Goal: Information Seeking & Learning: Check status

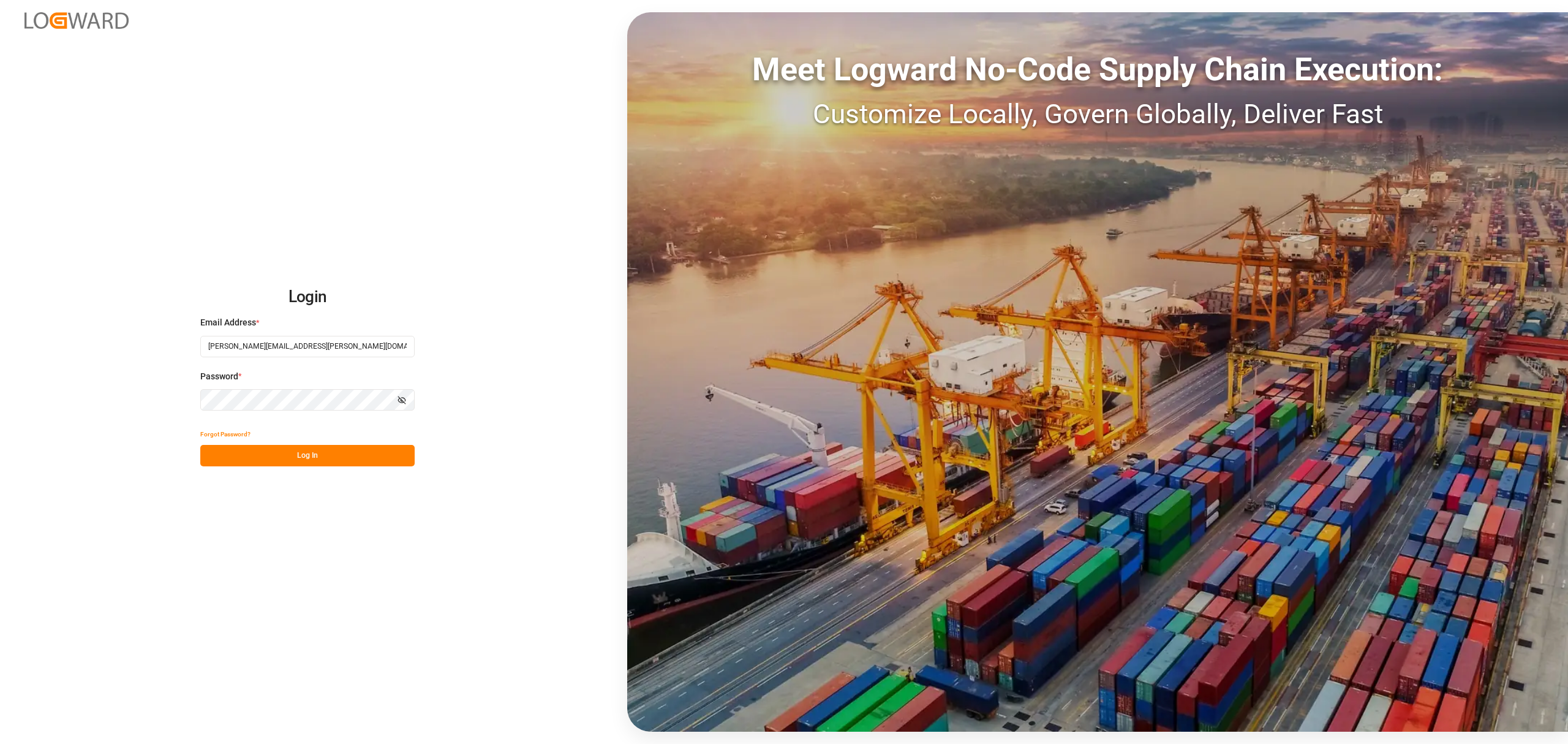
click at [373, 457] on button "Log In" at bounding box center [308, 456] width 215 height 22
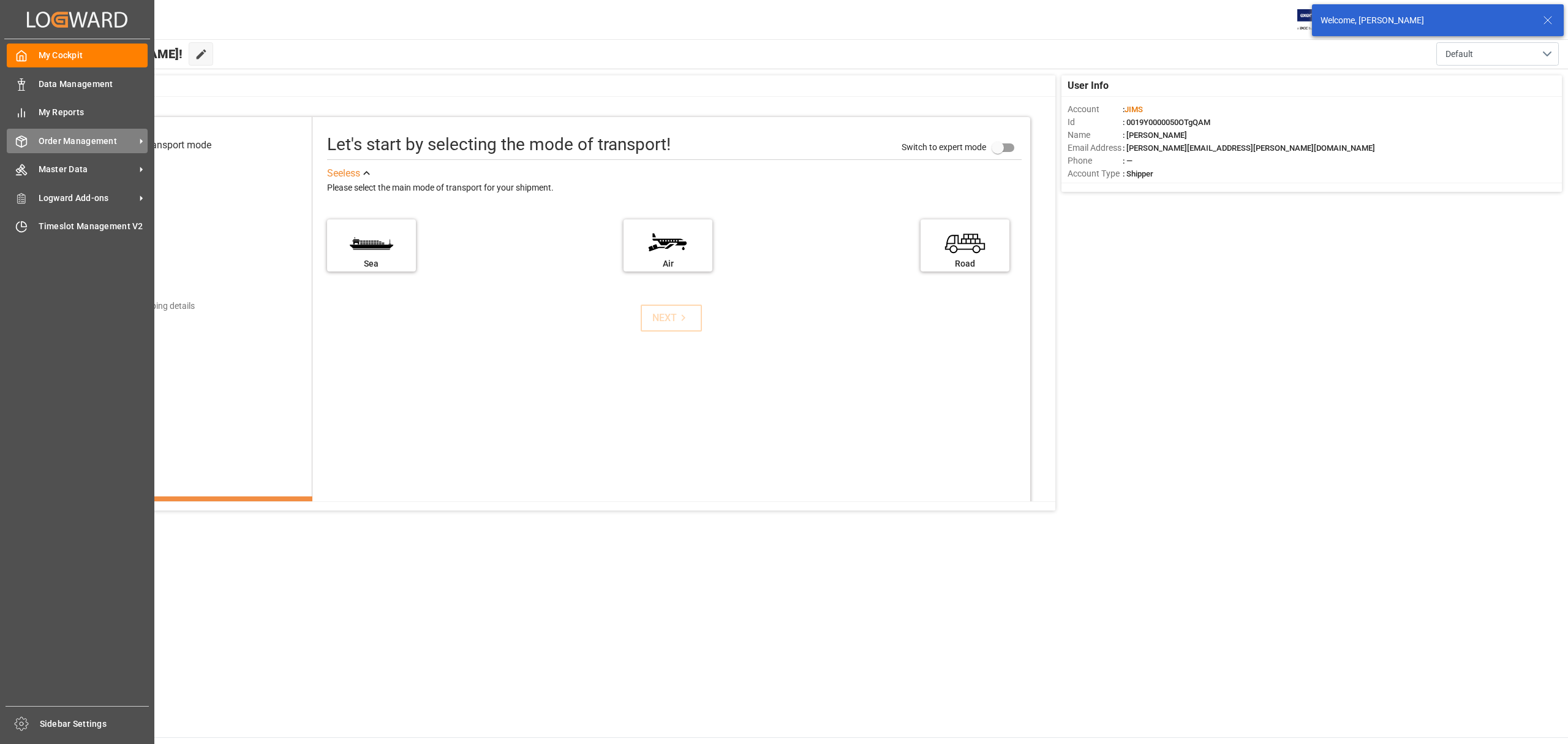
click at [45, 141] on span "Order Management" at bounding box center [87, 141] width 97 height 13
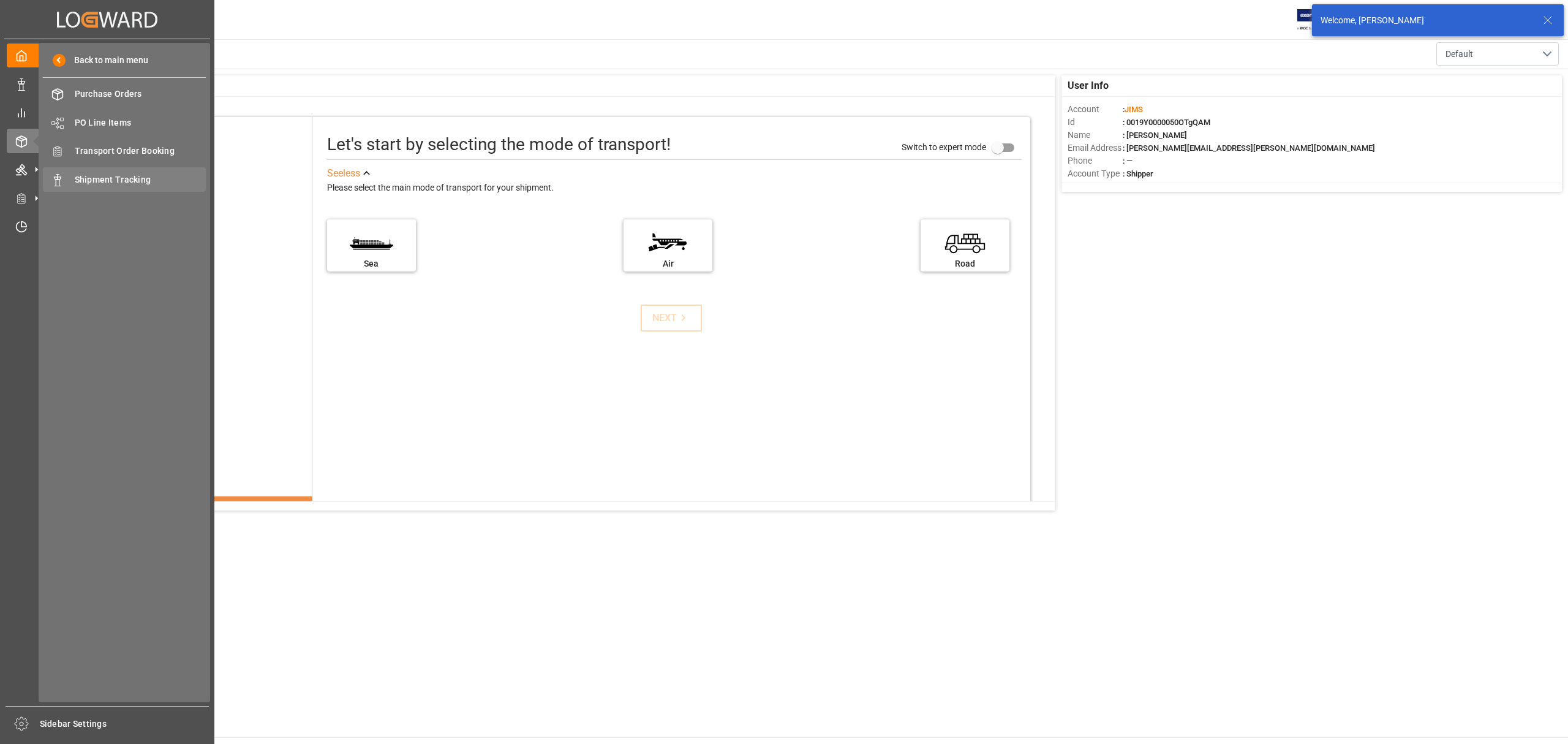
click at [79, 173] on span "Shipment Tracking" at bounding box center [140, 180] width 132 height 13
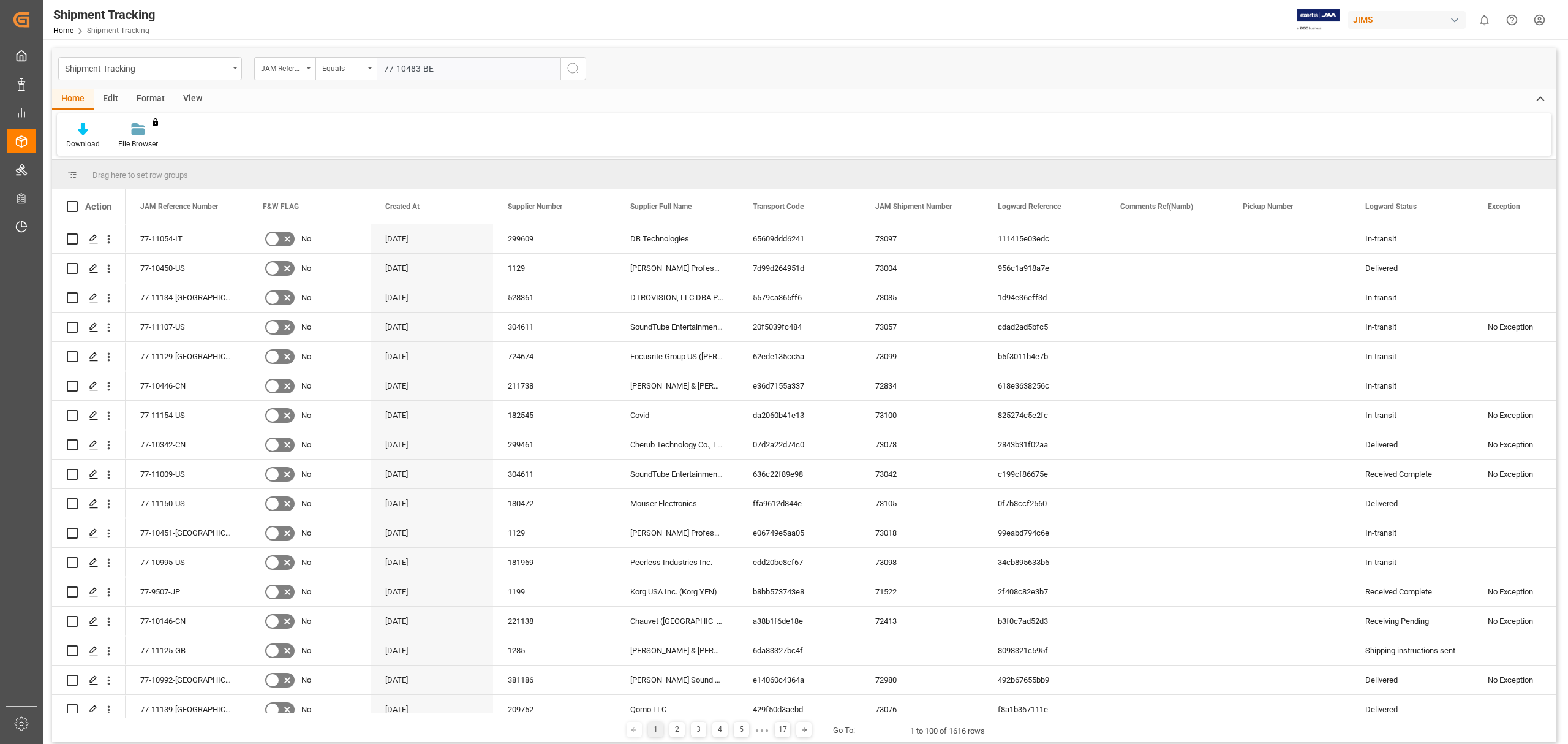
type input "77-10483-BE"
click at [576, 67] on icon "search button" at bounding box center [573, 68] width 15 height 15
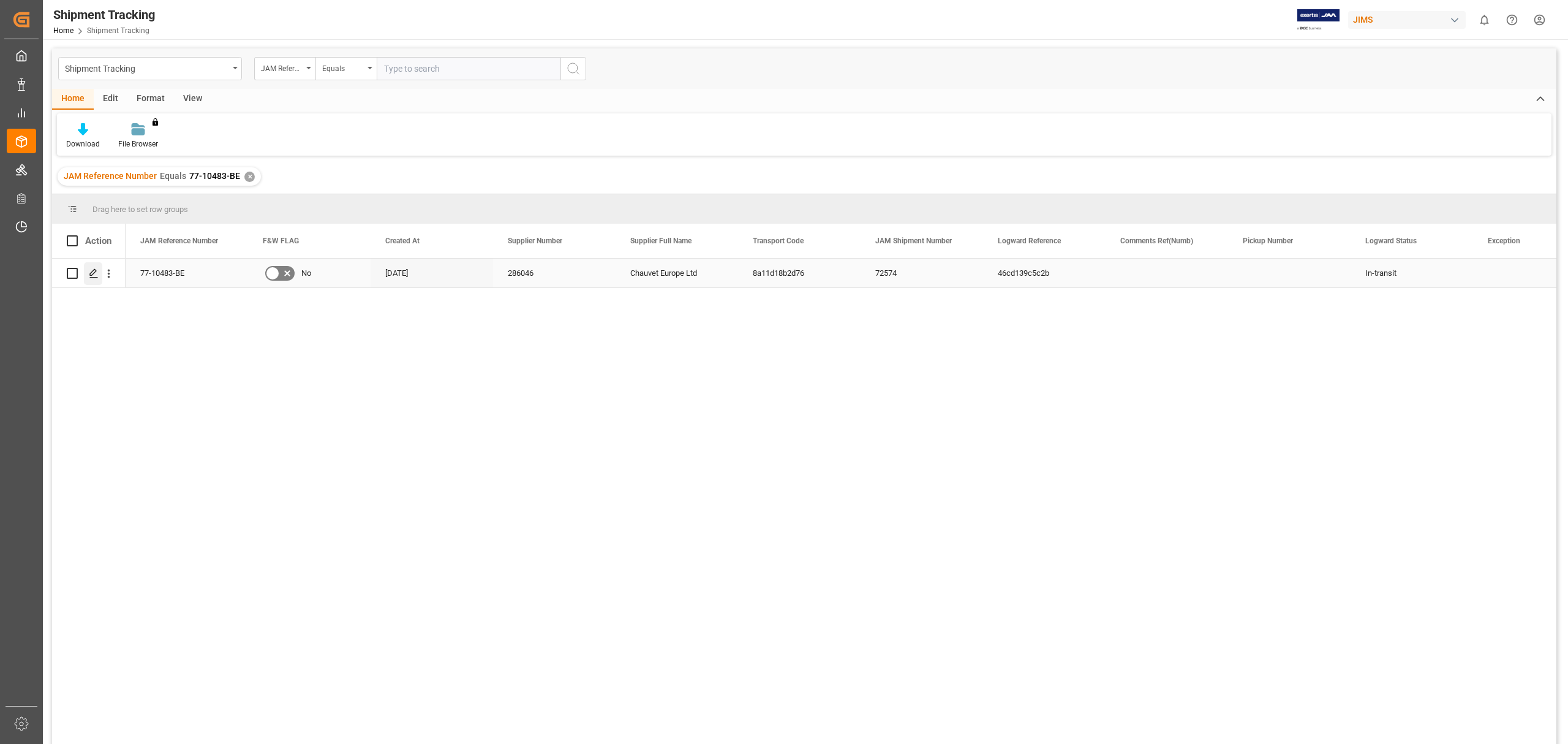
click at [92, 273] on icon "Press SPACE to select this row." at bounding box center [93, 273] width 9 height 9
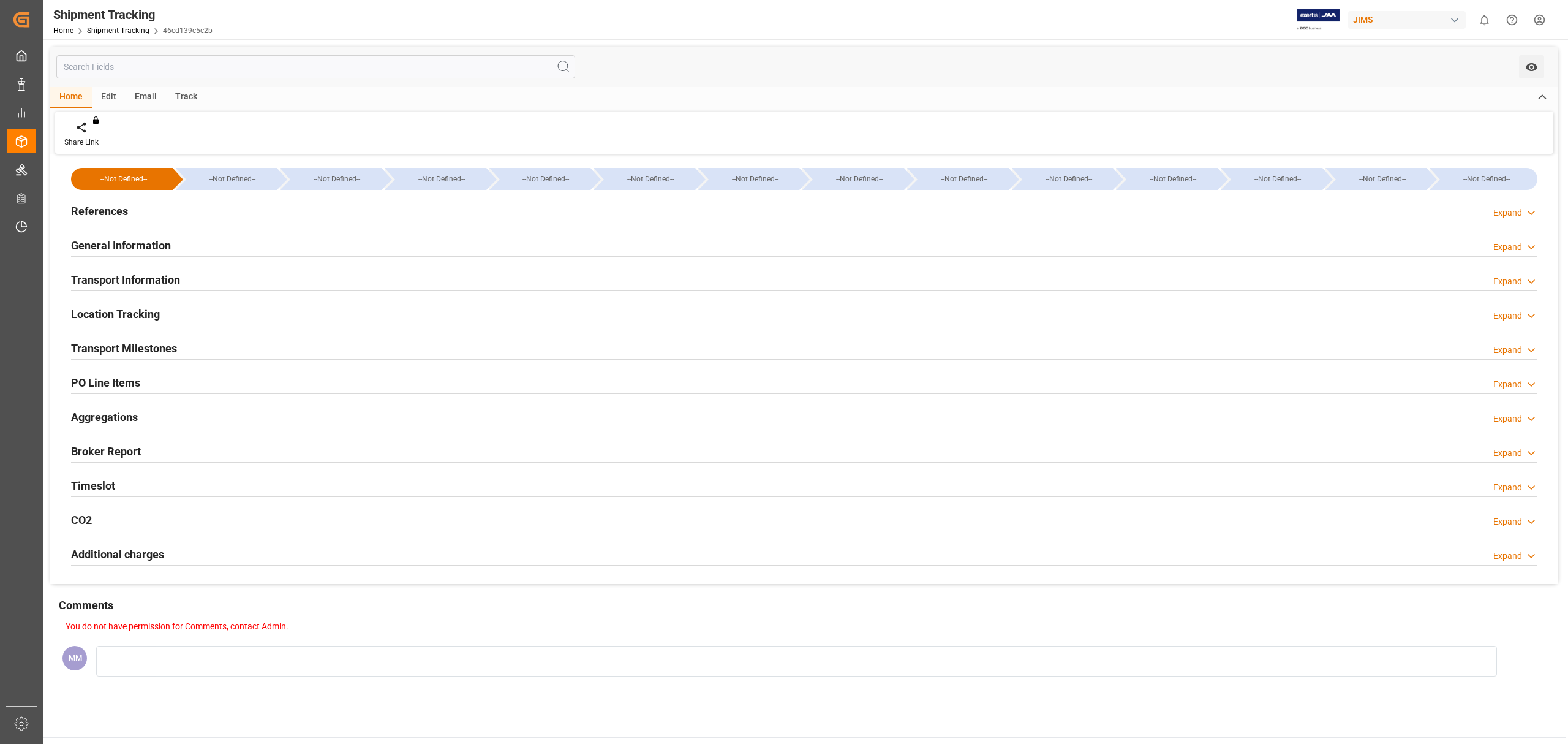
click at [106, 312] on h2 "Location Tracking" at bounding box center [115, 314] width 89 height 16
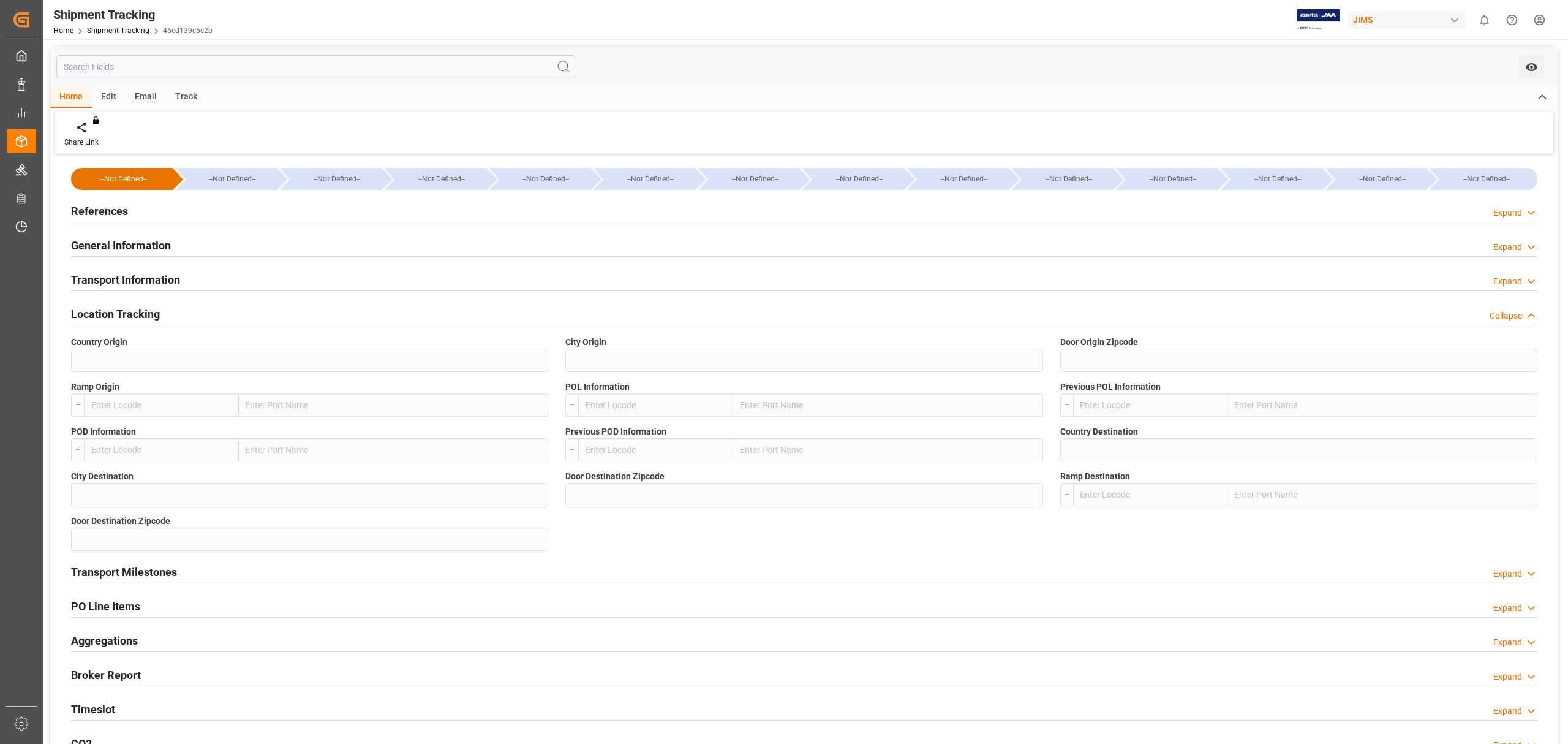
click at [106, 312] on h2 "Location Tracking" at bounding box center [115, 314] width 89 height 16
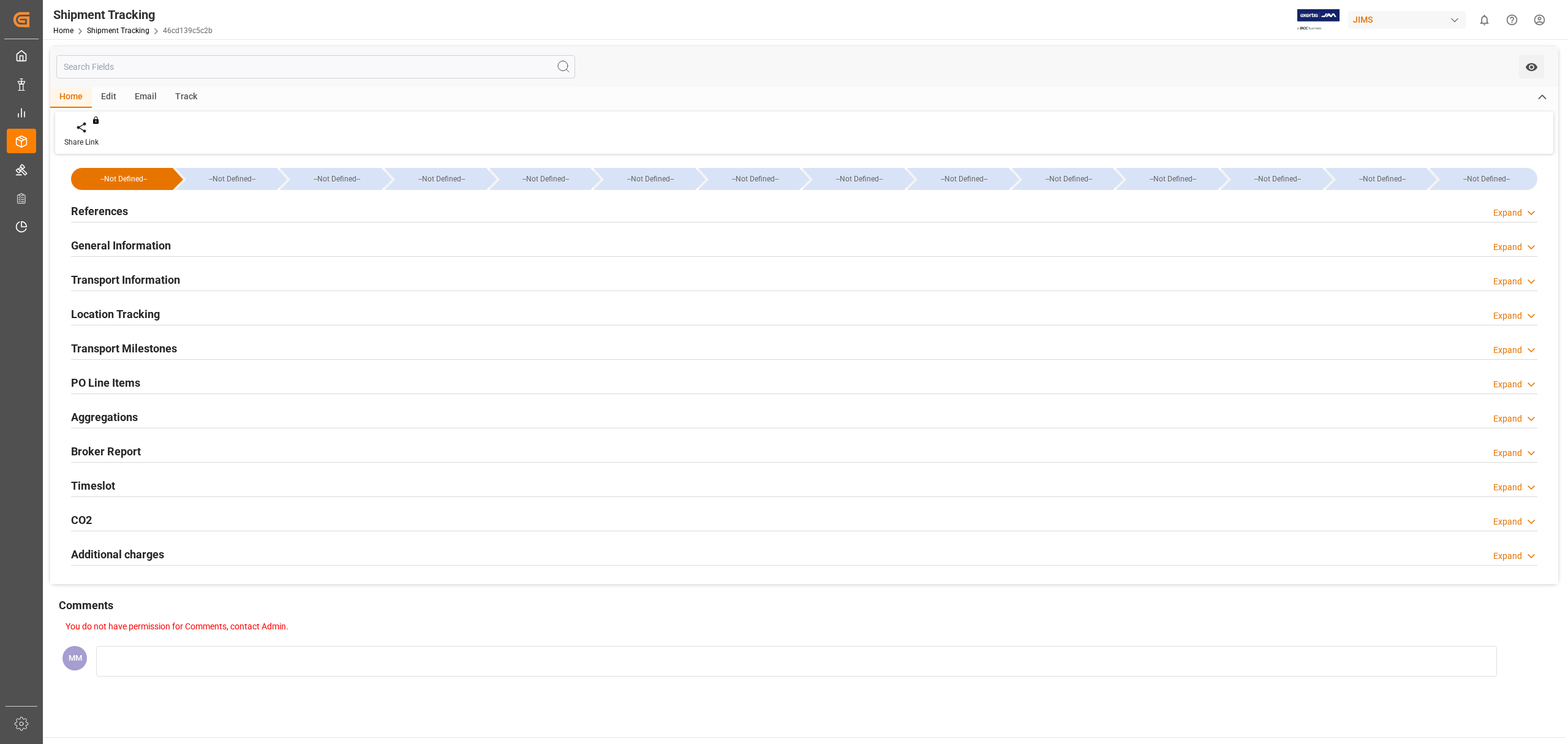
click at [108, 350] on h2 "Transport Milestones" at bounding box center [123, 348] width 106 height 16
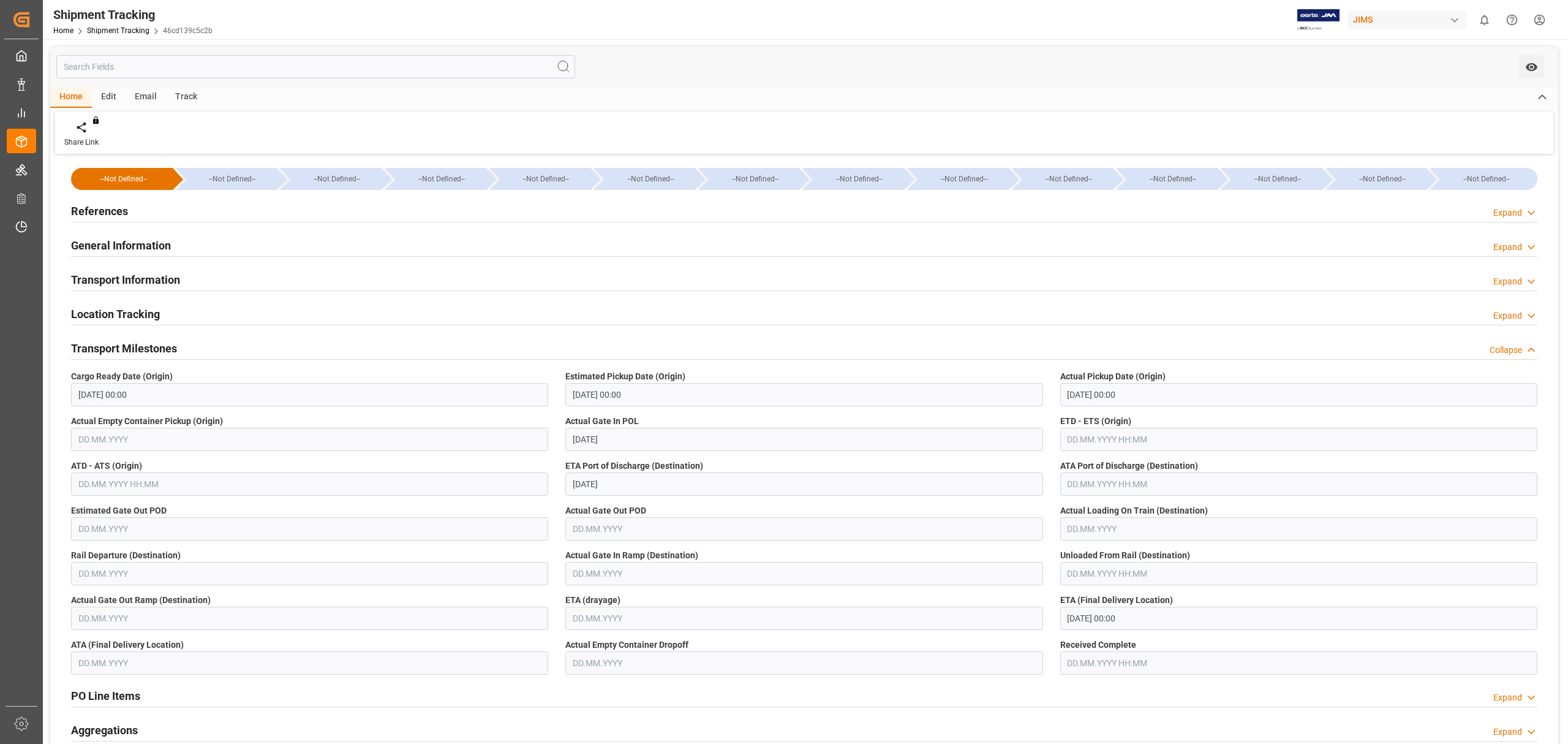
click at [109, 347] on h2 "Transport Milestones" at bounding box center [123, 348] width 106 height 16
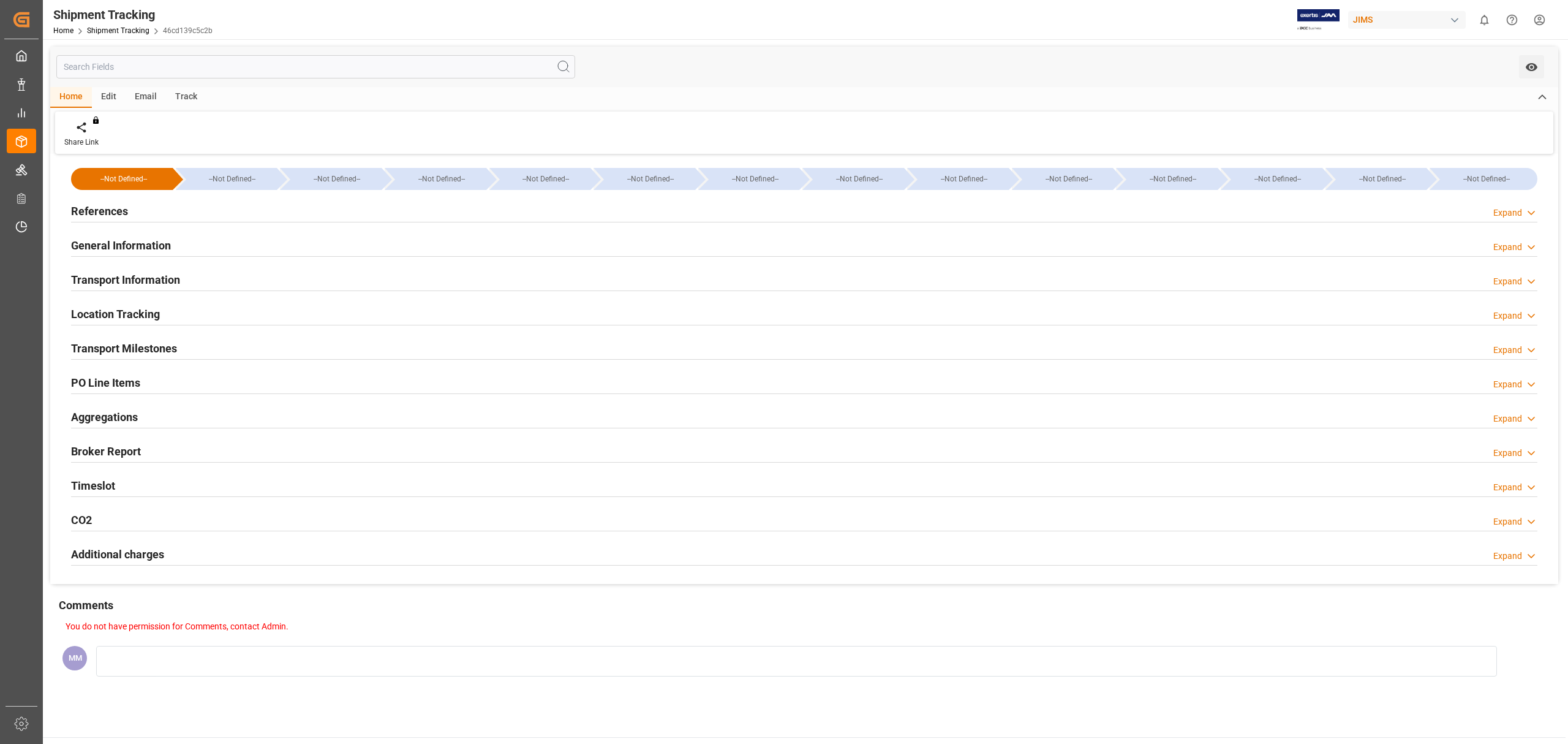
click at [135, 479] on div "Timeslot Expand" at bounding box center [804, 484] width 1467 height 23
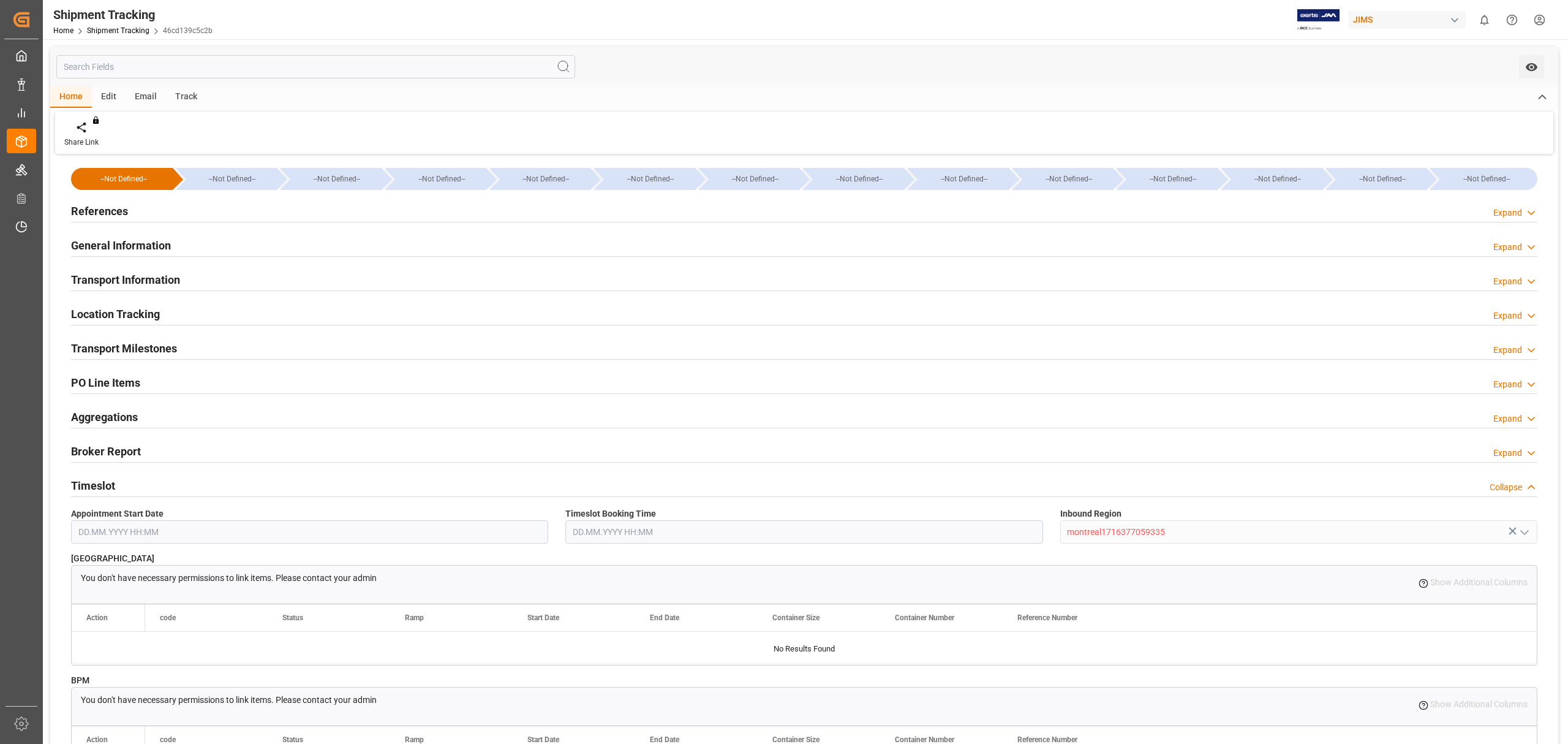
click at [135, 479] on div "Timeslot Collapse" at bounding box center [804, 484] width 1467 height 23
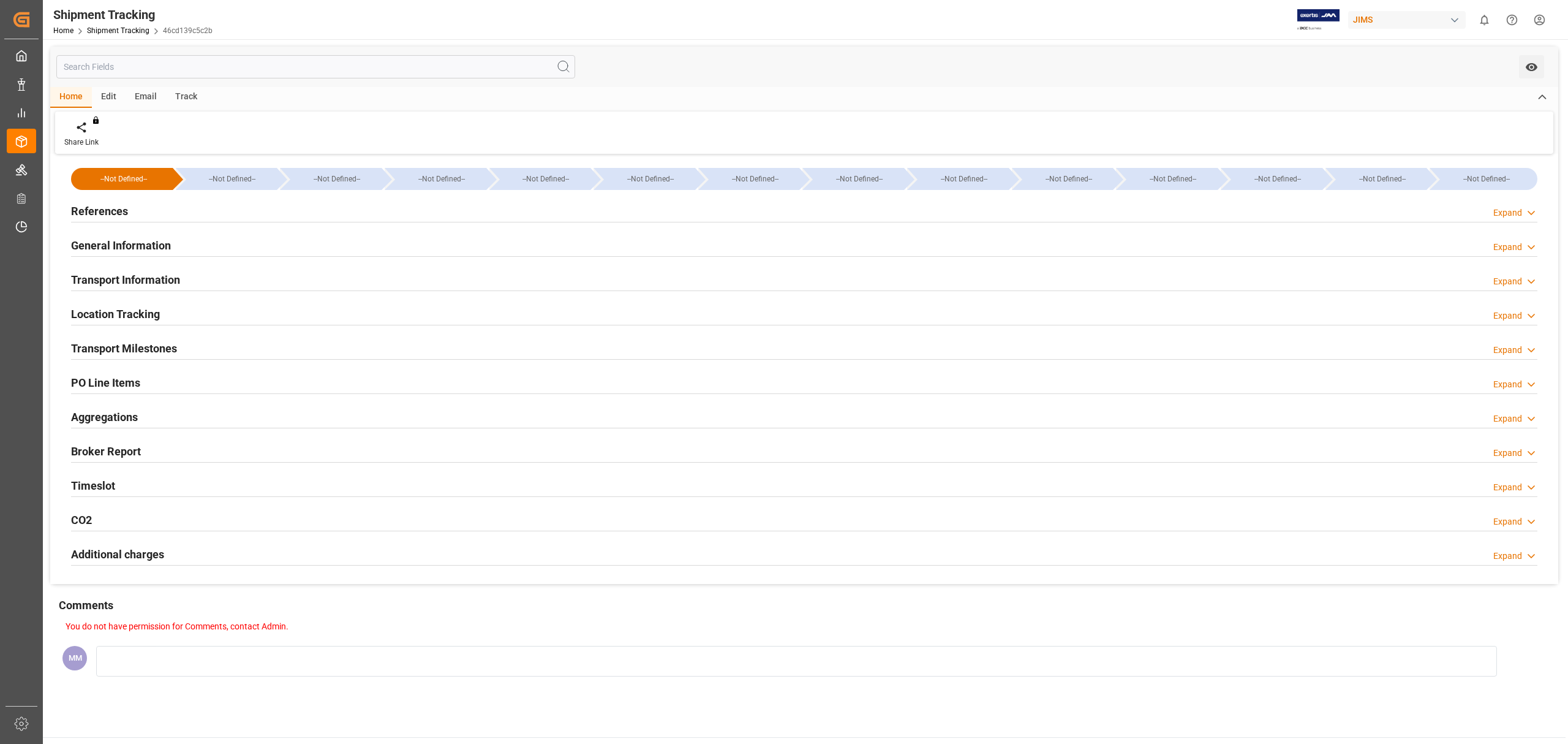
click at [145, 241] on h2 "General Information" at bounding box center [121, 246] width 100 height 16
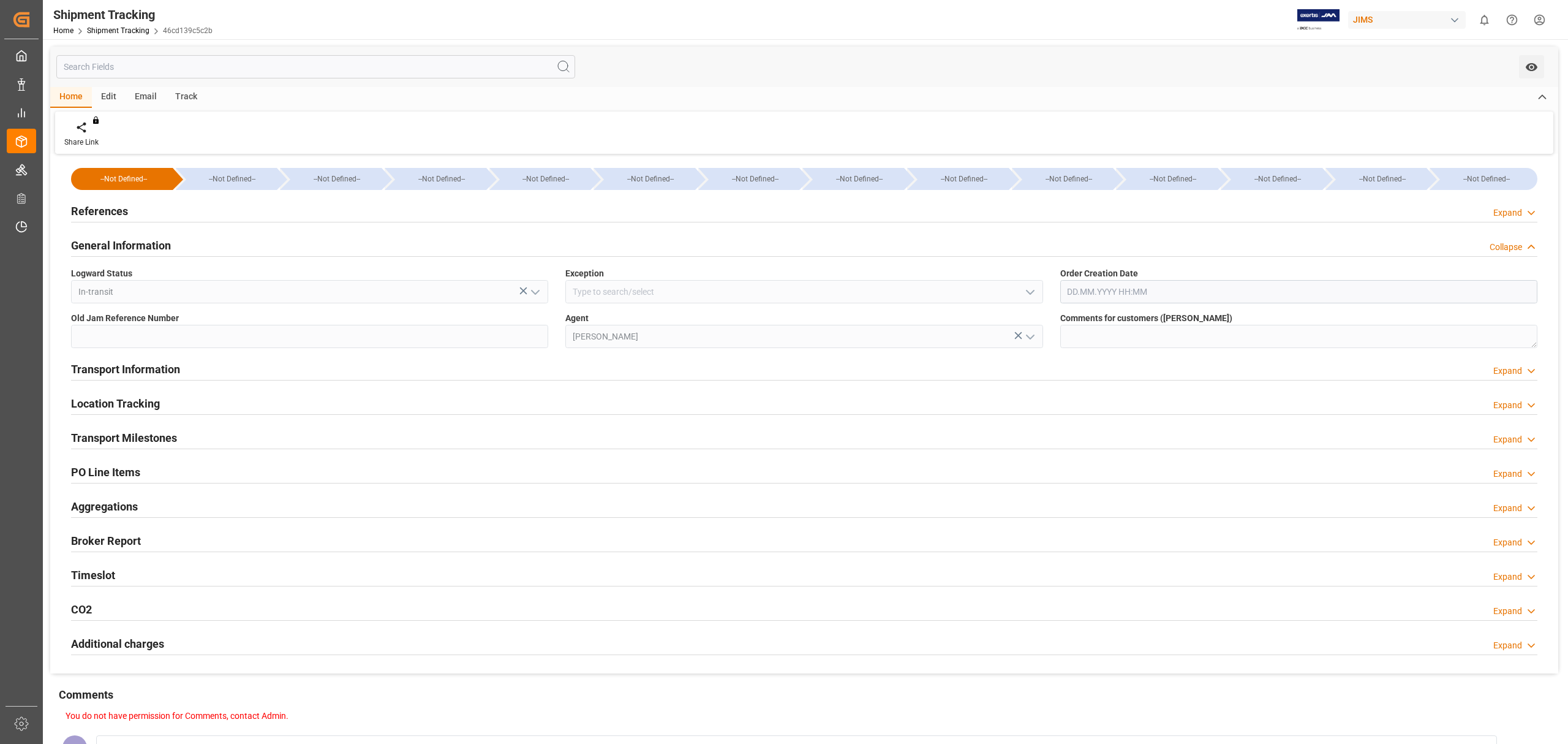
click at [154, 248] on h2 "General Information" at bounding box center [121, 246] width 100 height 16
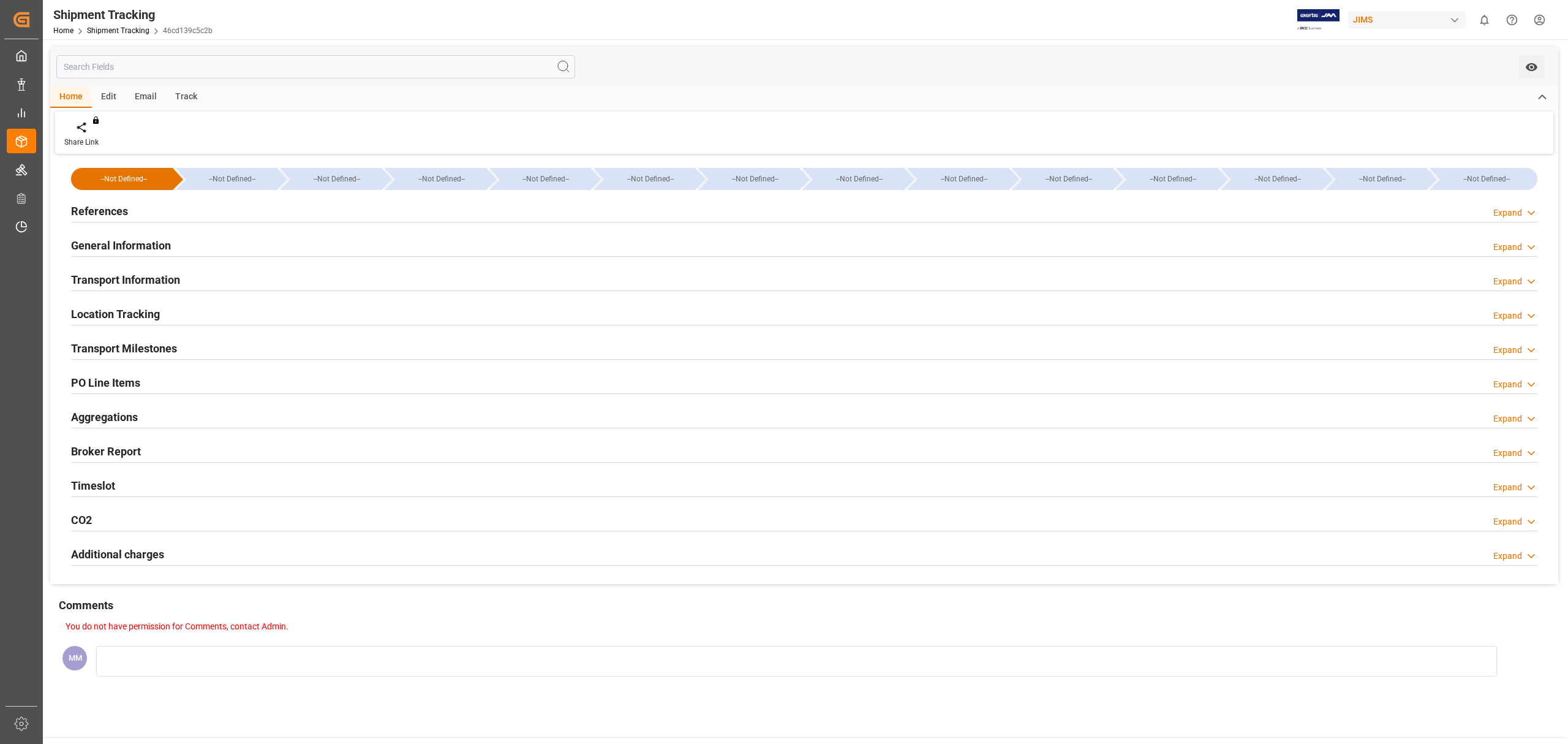
click at [154, 272] on h2 "Transport Information" at bounding box center [125, 280] width 109 height 16
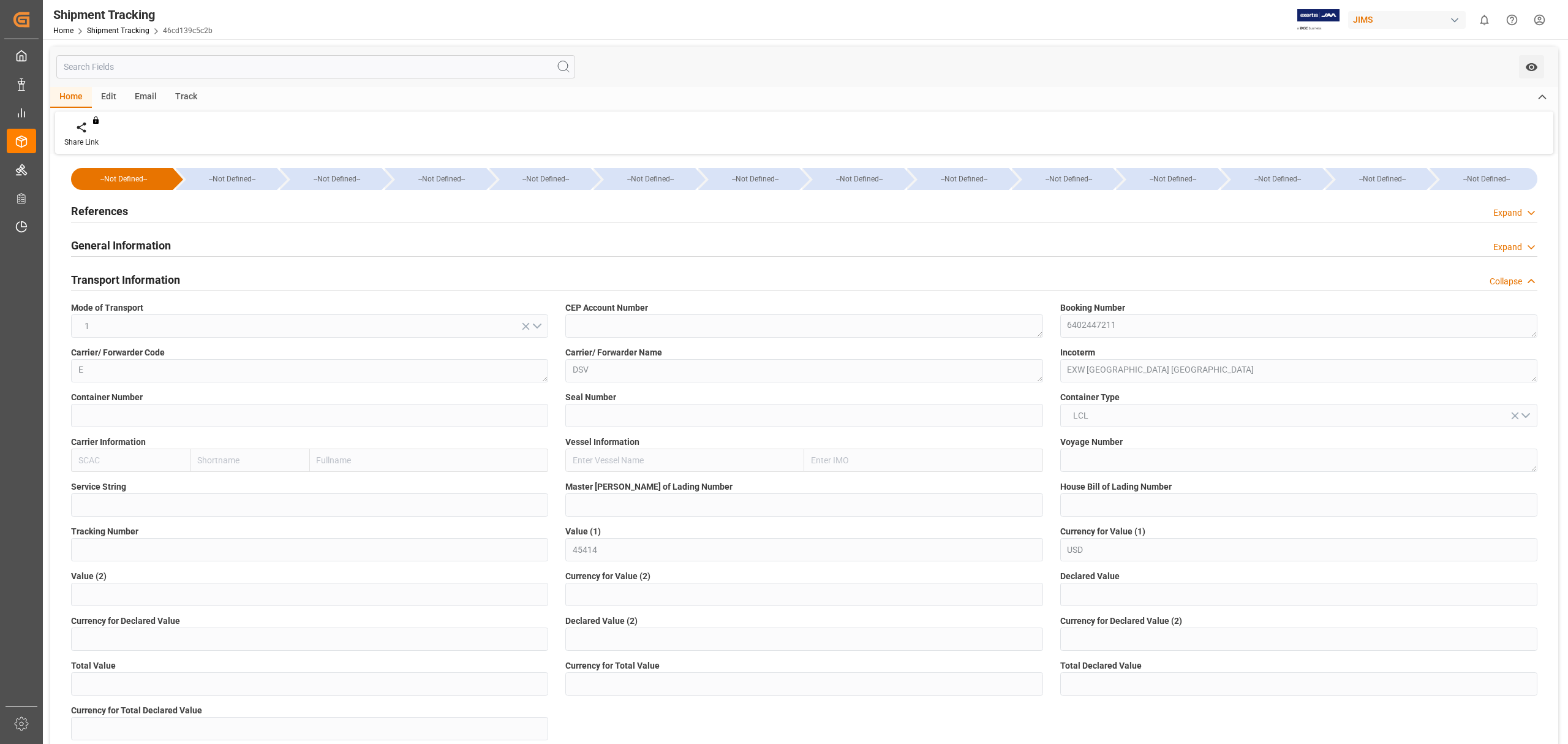
click at [154, 272] on h2 "Transport Information" at bounding box center [125, 280] width 109 height 16
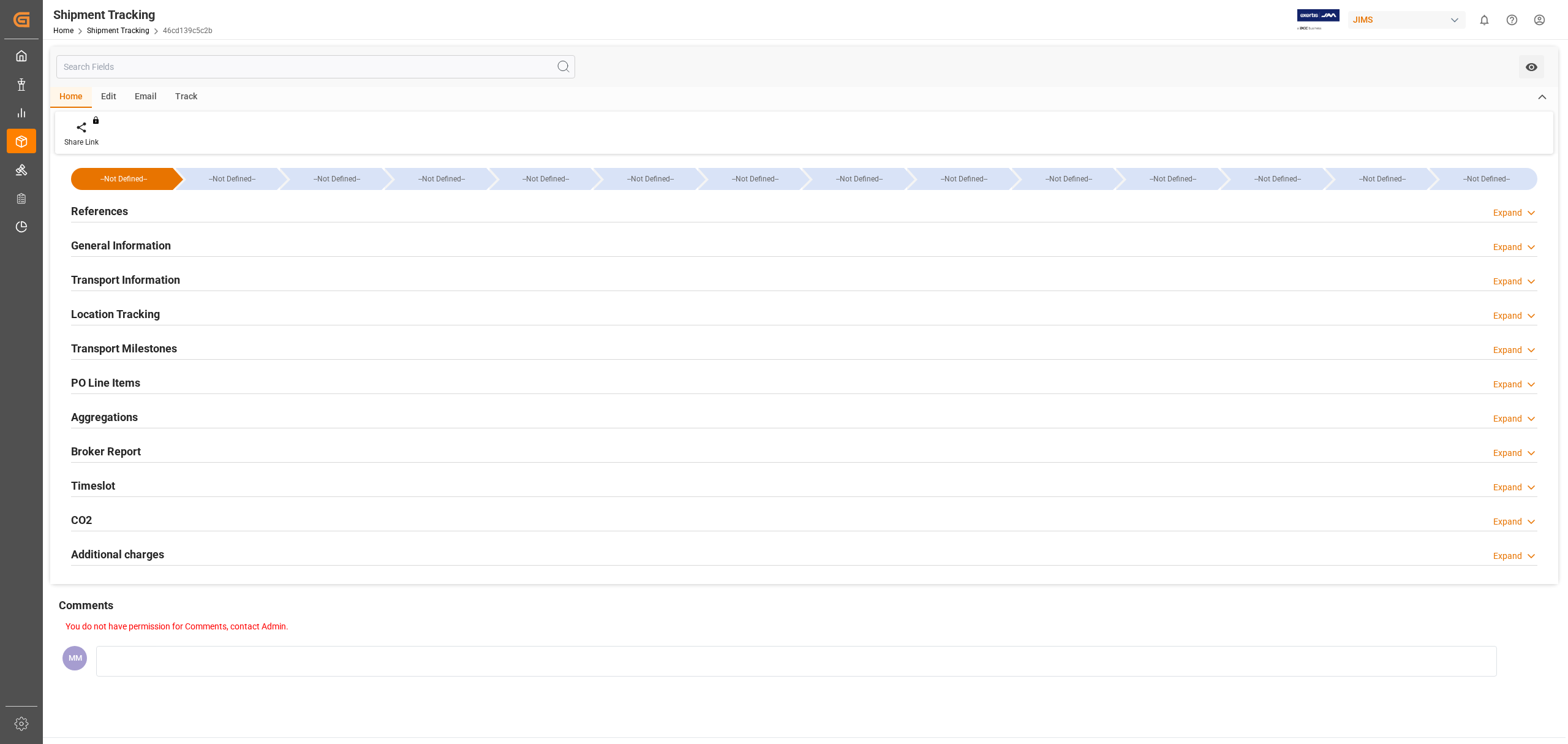
click at [164, 341] on h2 "Transport Milestones" at bounding box center [123, 348] width 106 height 16
